Goal: Register for event/course

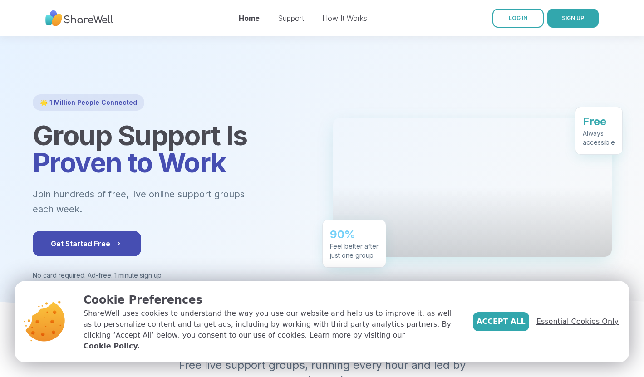
click at [563, 327] on span "Essential Cookies Only" at bounding box center [578, 321] width 82 height 11
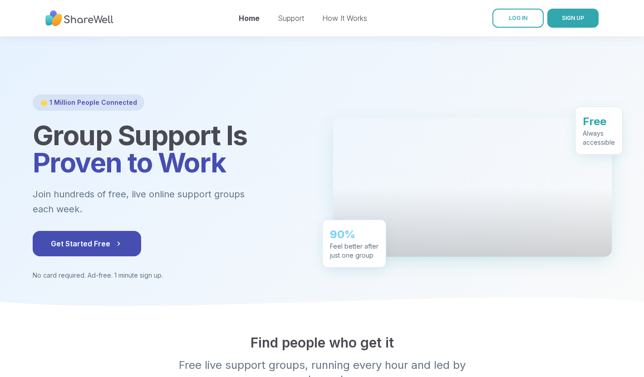
click at [342, 23] on div "How It Works" at bounding box center [344, 18] width 45 height 11
click at [347, 17] on link "How It Works" at bounding box center [344, 18] width 45 height 9
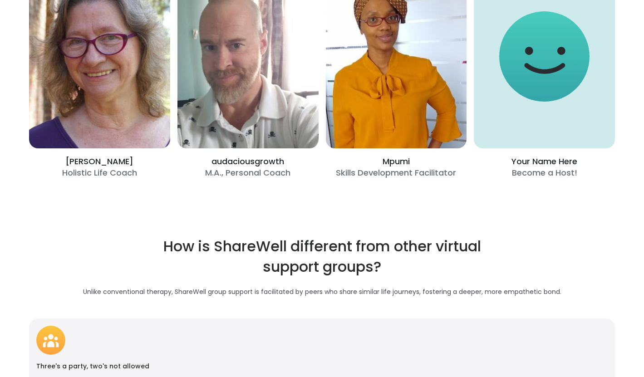
scroll to position [1511, 0]
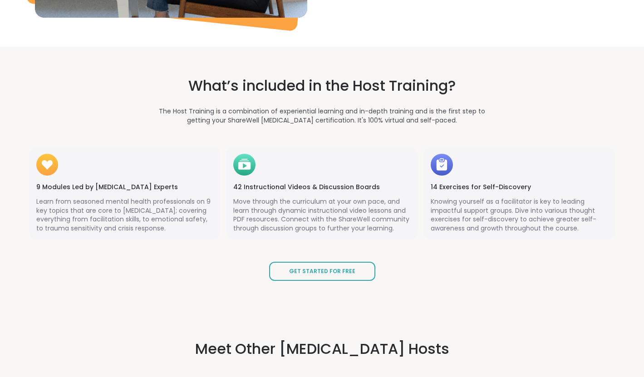
scroll to position [985, 0]
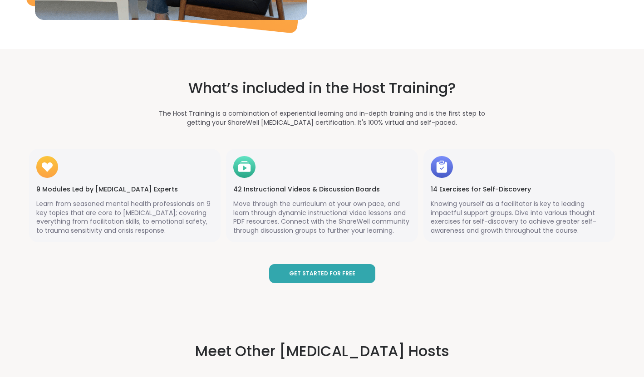
click at [334, 274] on span "Get Started for Free" at bounding box center [322, 274] width 66 height 8
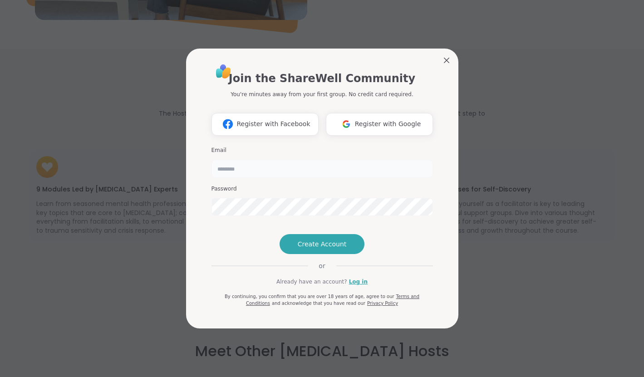
click at [262, 160] on input "email" at bounding box center [323, 169] width 222 height 18
type input "**********"
click at [324, 249] on span "Create Account" at bounding box center [322, 244] width 49 height 9
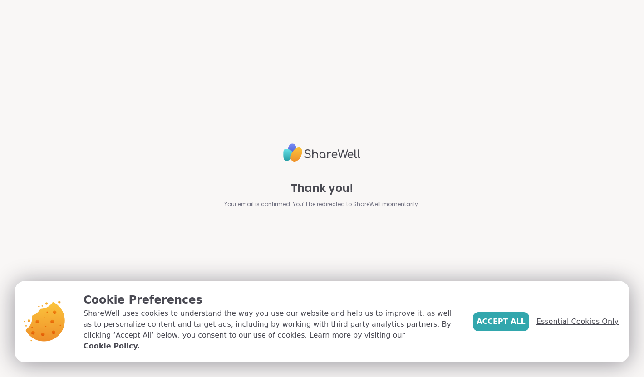
click at [587, 327] on span "Essential Cookies Only" at bounding box center [578, 321] width 82 height 11
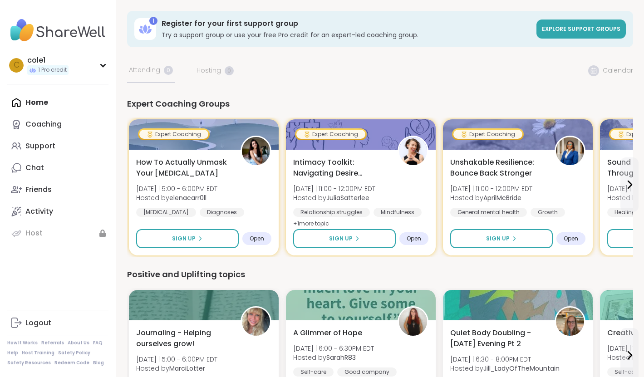
click at [42, 100] on div "Home Coaching Support Chat Friends Activity Host" at bounding box center [57, 168] width 101 height 153
click at [27, 104] on div "Home Coaching Support Chat Friends Activity Host" at bounding box center [57, 168] width 101 height 153
click at [37, 103] on div "Home Coaching Support Chat Friends Activity Host" at bounding box center [57, 168] width 101 height 153
click at [628, 184] on icon at bounding box center [629, 184] width 11 height 11
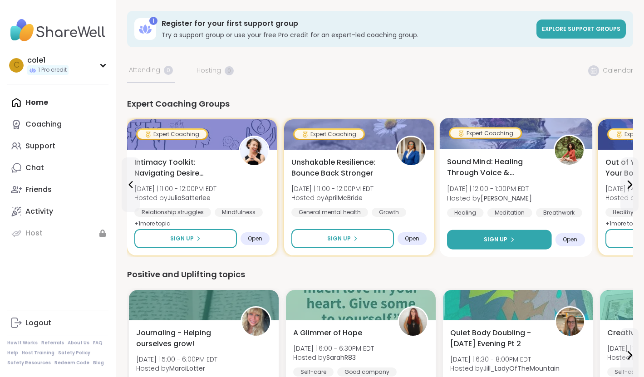
click at [514, 239] on button "Sign Up" at bounding box center [499, 240] width 105 height 20
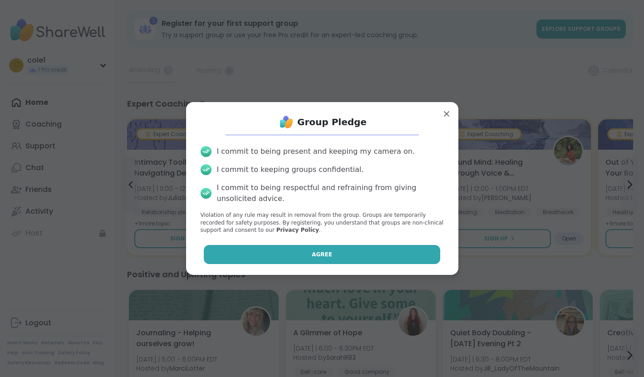
click at [325, 251] on span "Agree" at bounding box center [322, 255] width 20 height 8
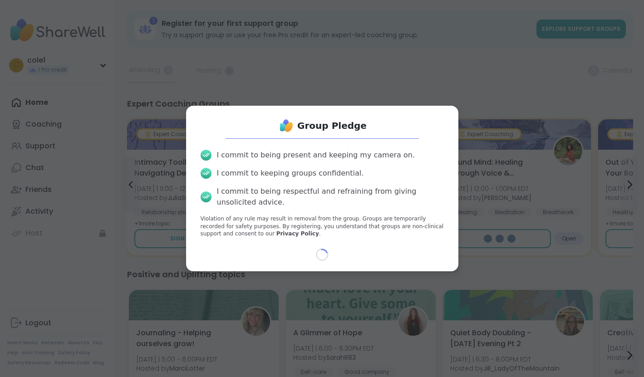
select select "**"
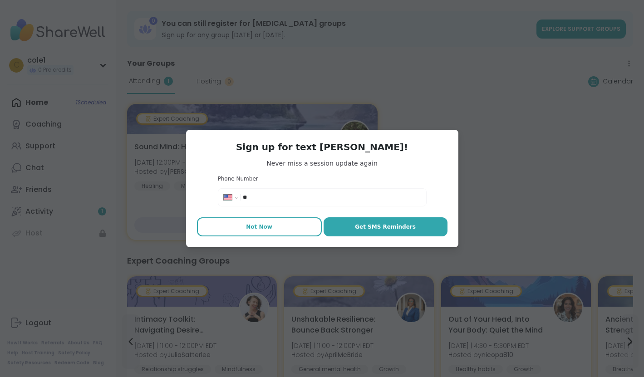
click at [261, 229] on span "Not Now" at bounding box center [259, 227] width 26 height 8
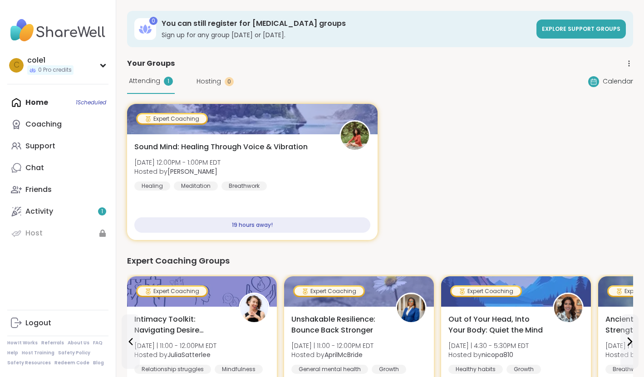
click at [37, 102] on div "Home 1 Scheduled Coaching Support Chat Friends Activity 1 Host" at bounding box center [57, 168] width 101 height 153
click at [27, 101] on div "Home 1 Scheduled Coaching Support Chat Friends Activity 1 Host" at bounding box center [57, 168] width 101 height 153
click at [16, 102] on div "Home 1 Scheduled Coaching Support Chat Friends Activity 1 Host" at bounding box center [57, 168] width 101 height 153
click at [103, 67] on div "c cole1 0 Pro credits" at bounding box center [57, 65] width 101 height 23
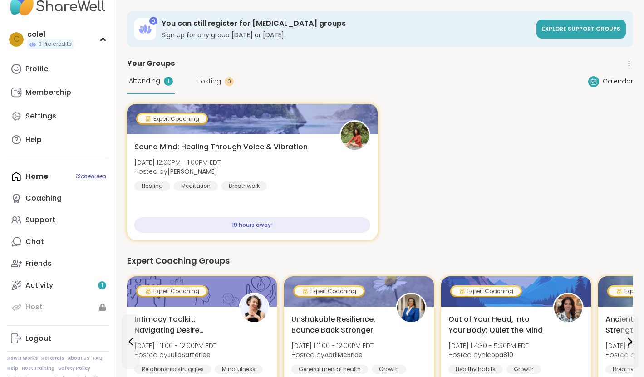
scroll to position [33, 0]
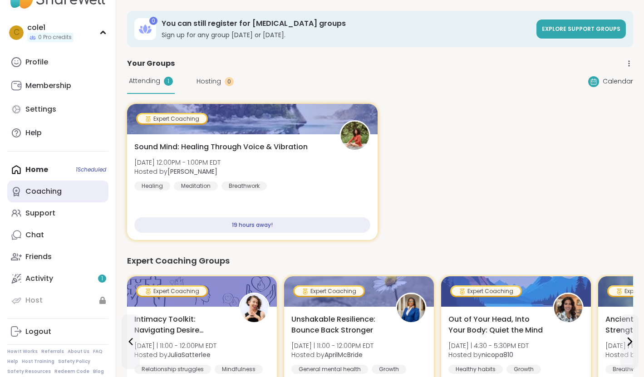
click at [79, 193] on link "Coaching" at bounding box center [57, 192] width 101 height 22
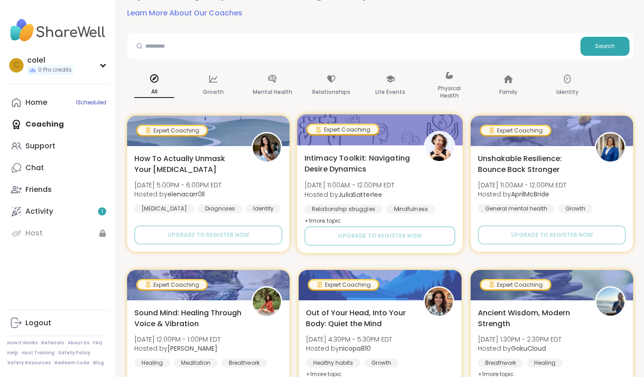
scroll to position [77, 0]
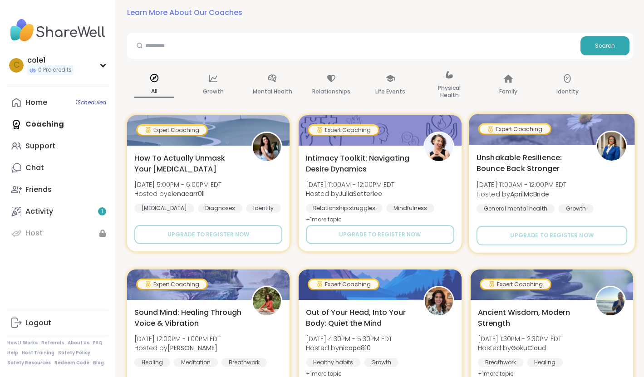
click at [619, 145] on img at bounding box center [611, 146] width 29 height 29
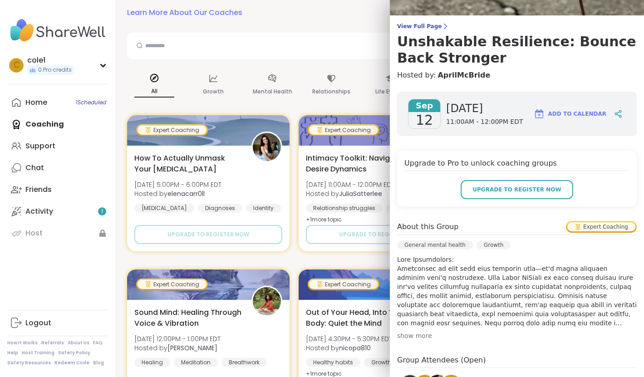
scroll to position [0, 0]
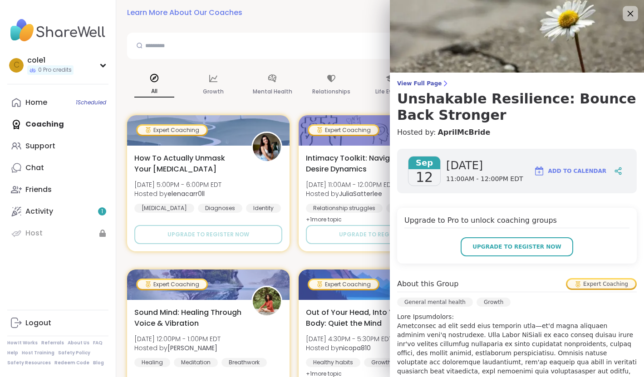
click at [630, 13] on icon at bounding box center [631, 14] width 6 height 6
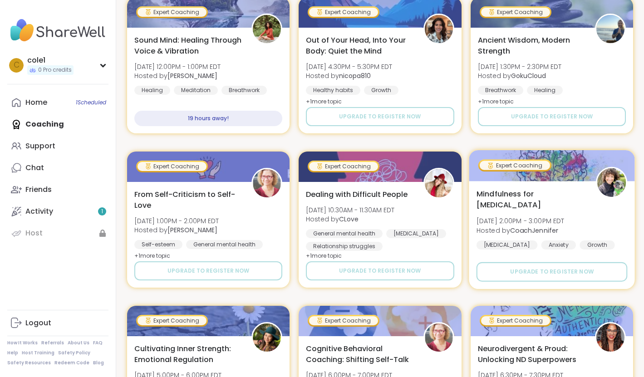
scroll to position [350, 0]
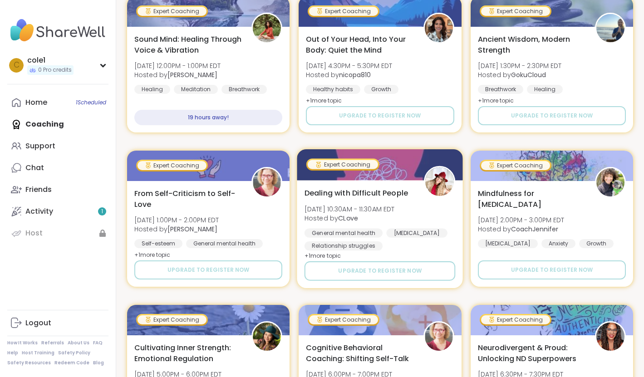
click at [446, 182] on img at bounding box center [440, 181] width 29 height 29
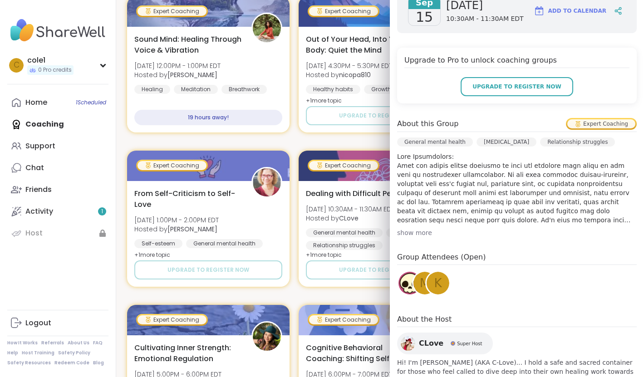
scroll to position [192, 0]
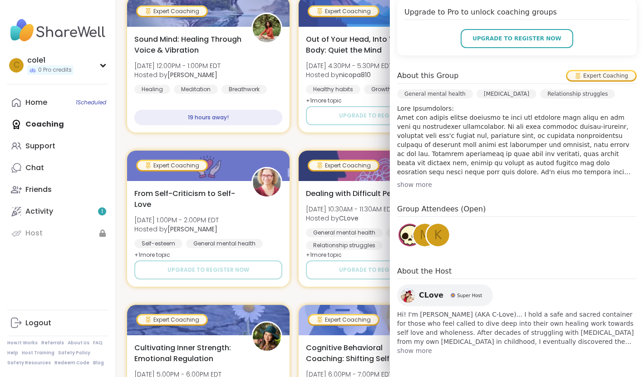
click at [409, 351] on span "show more" at bounding box center [517, 350] width 240 height 9
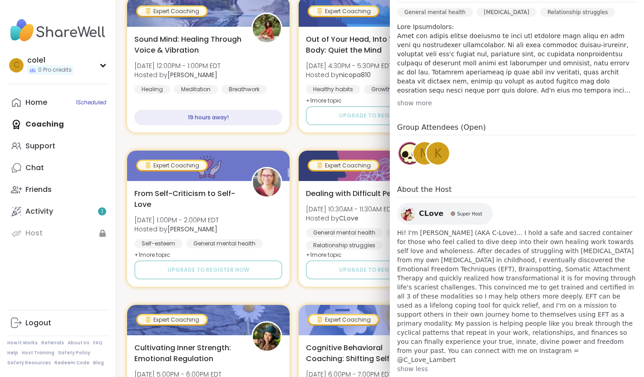
scroll to position [0, 0]
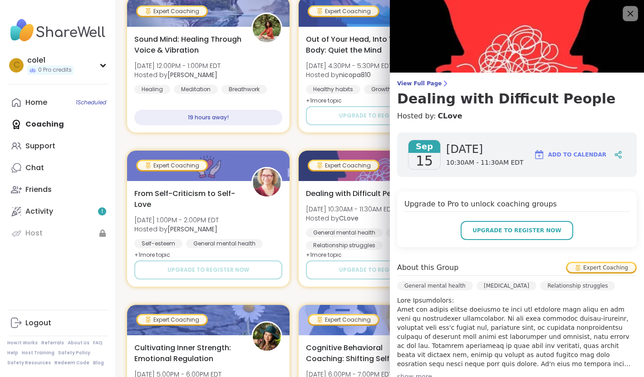
click at [631, 12] on icon at bounding box center [630, 13] width 11 height 11
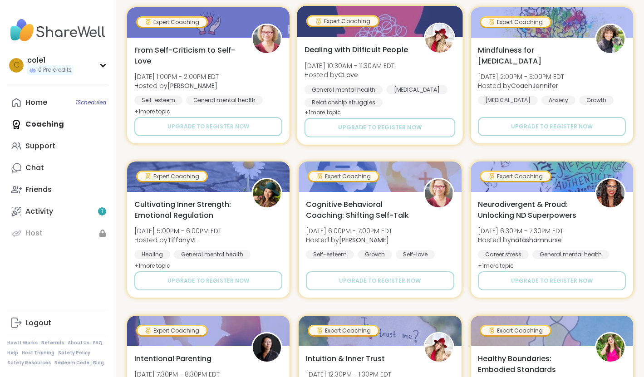
scroll to position [496, 0]
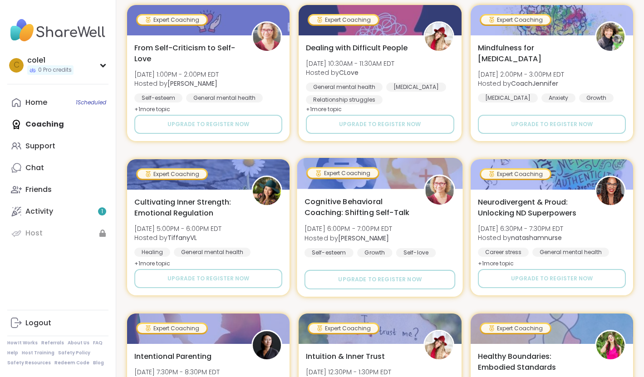
click at [440, 192] on img at bounding box center [440, 190] width 29 height 29
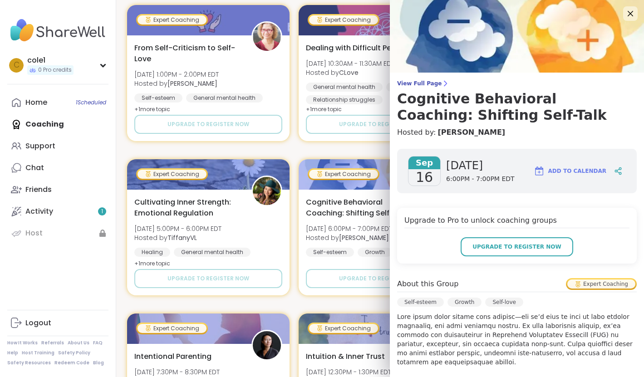
scroll to position [208, 0]
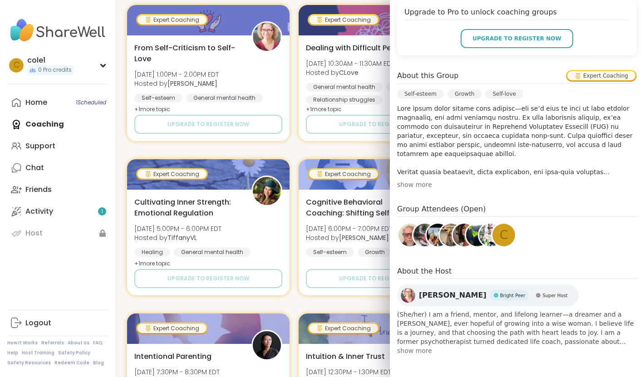
click at [414, 351] on span "show more" at bounding box center [517, 350] width 240 height 9
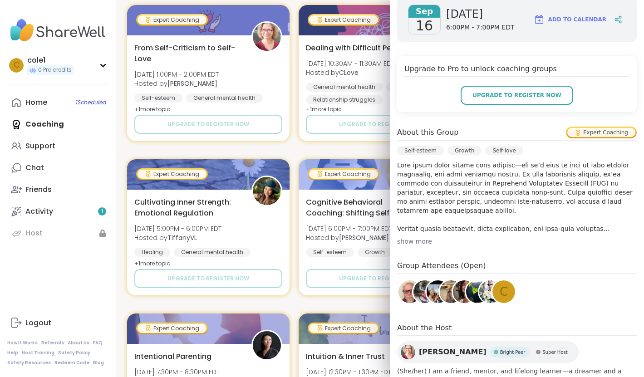
scroll to position [0, 0]
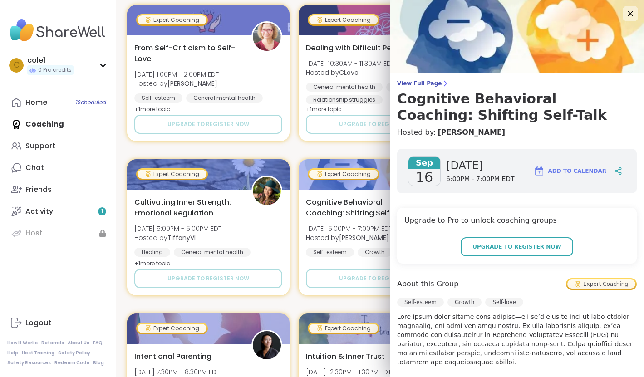
click at [629, 12] on icon at bounding box center [631, 14] width 6 height 6
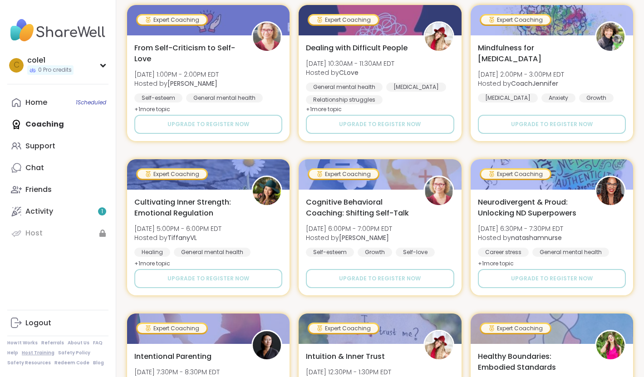
click at [37, 352] on link "Host Training" at bounding box center [38, 353] width 33 height 6
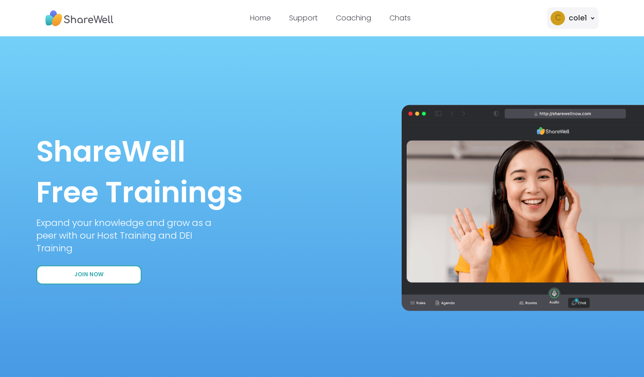
click at [103, 276] on button "Join Now" at bounding box center [88, 275] width 105 height 19
